Goal: Task Accomplishment & Management: Complete application form

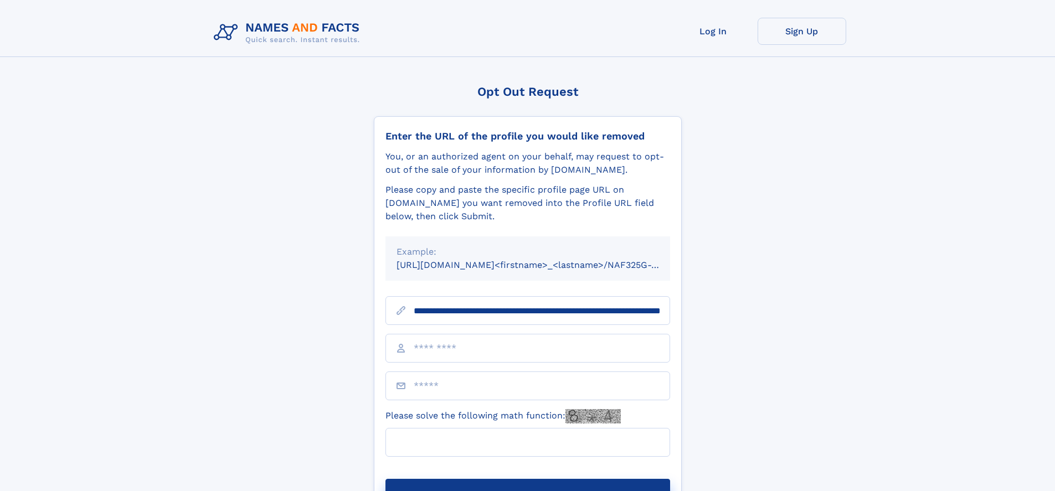
scroll to position [0, 114]
type input "**********"
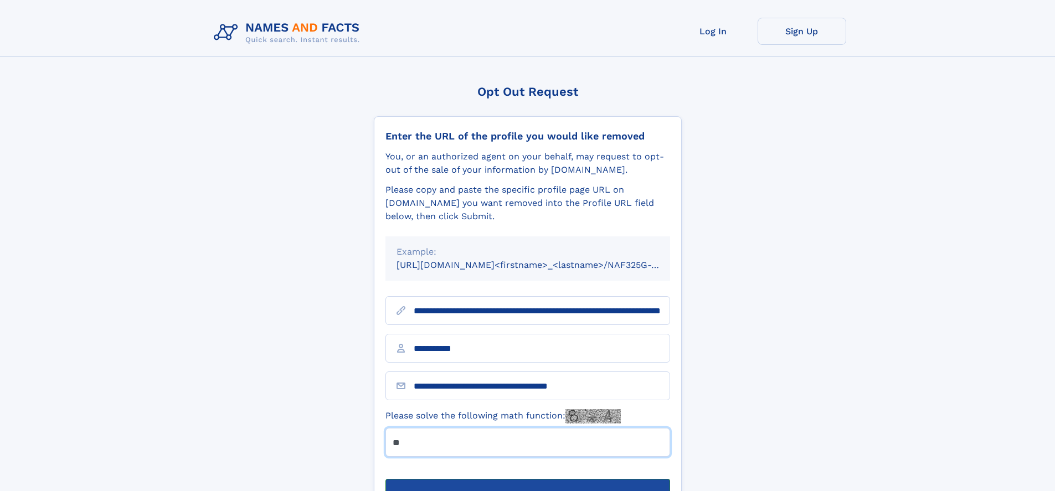
type input "**"
click at [527, 479] on button "Submit Opt Out Request" at bounding box center [528, 496] width 285 height 35
